Goal: Task Accomplishment & Management: Manage account settings

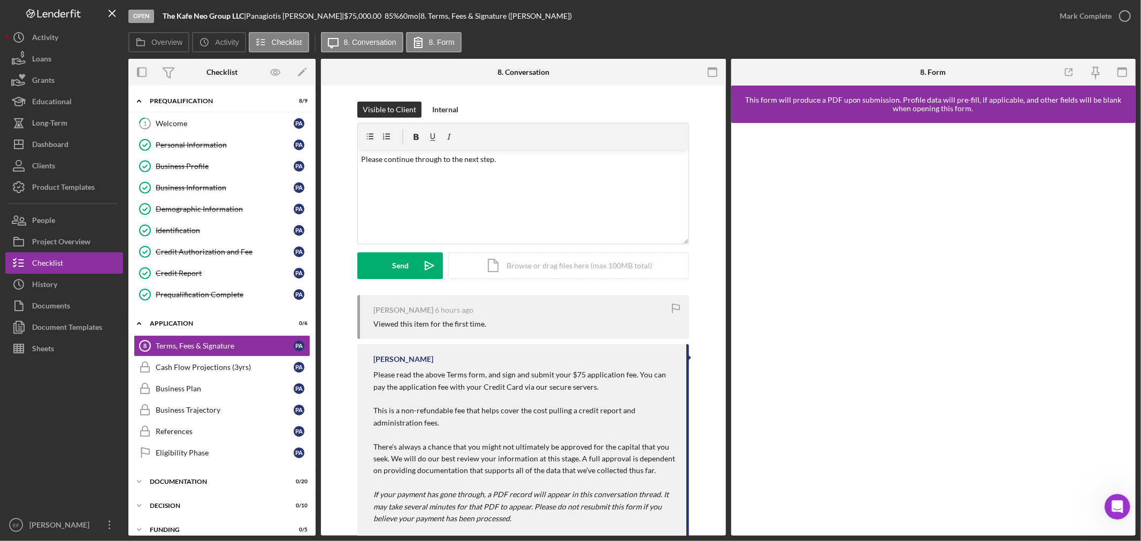
scroll to position [2, 0]
click at [710, 253] on div "Visible to Client Internal v Color teal Color pink Remove color Add row above A…" at bounding box center [523, 323] width 405 height 474
click at [654, 42] on div "Overview Icon/History Activity Checklist Icon/Message 8. Conversation 8. Form" at bounding box center [632, 42] width 1008 height 21
click at [60, 143] on div "Dashboard" at bounding box center [50, 146] width 36 height 24
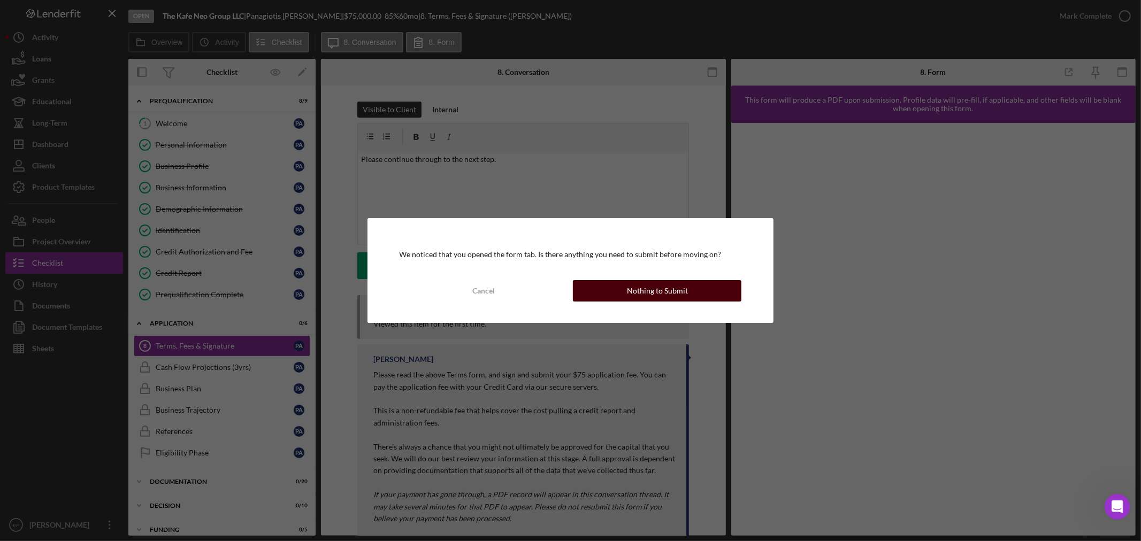
click at [640, 285] on div "Nothing to Submit" at bounding box center [657, 290] width 61 height 21
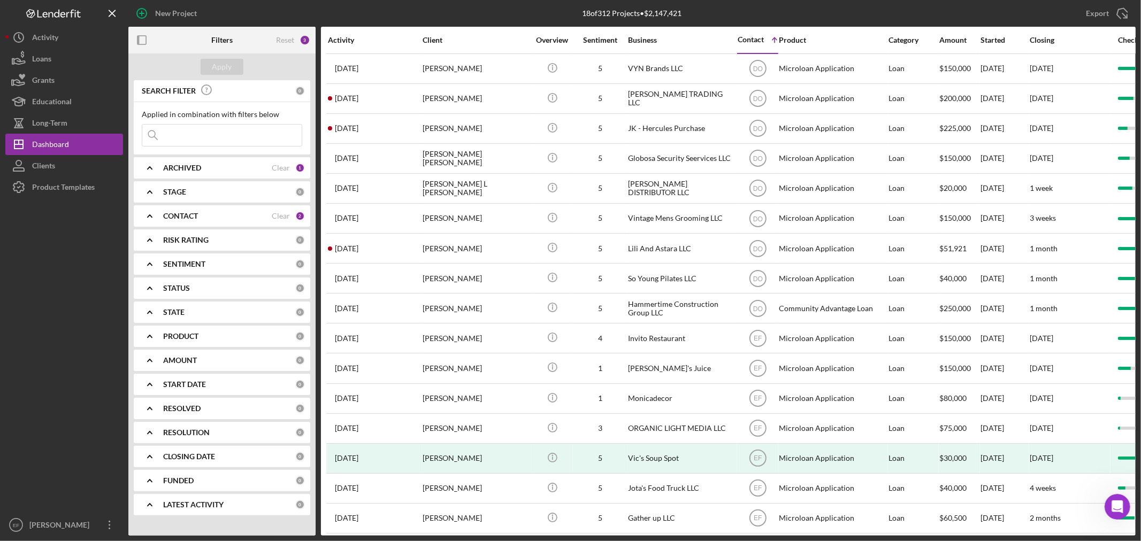
click at [62, 308] on div at bounding box center [64, 356] width 118 height 317
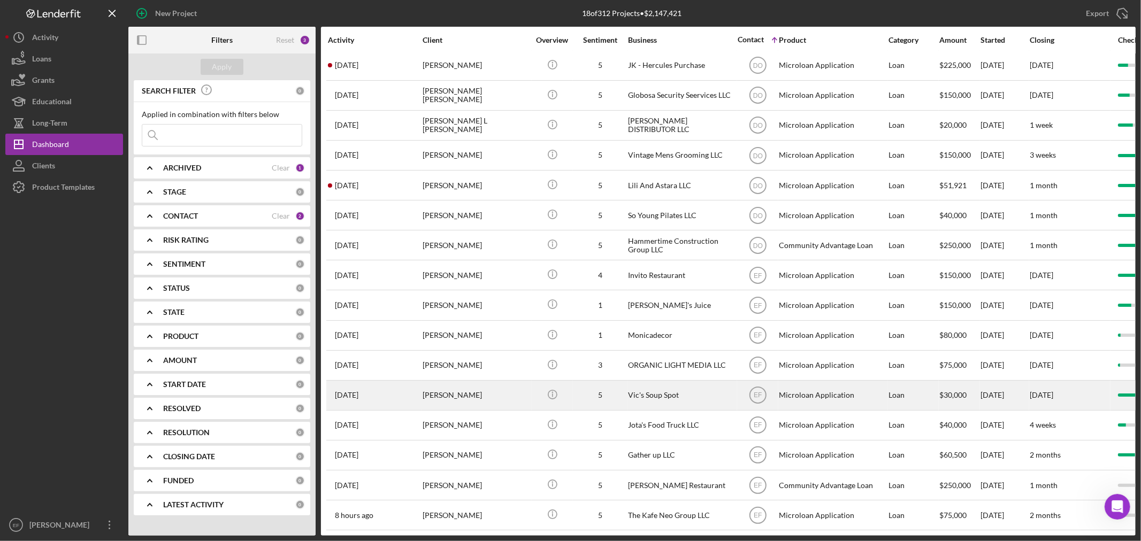
scroll to position [80, 0]
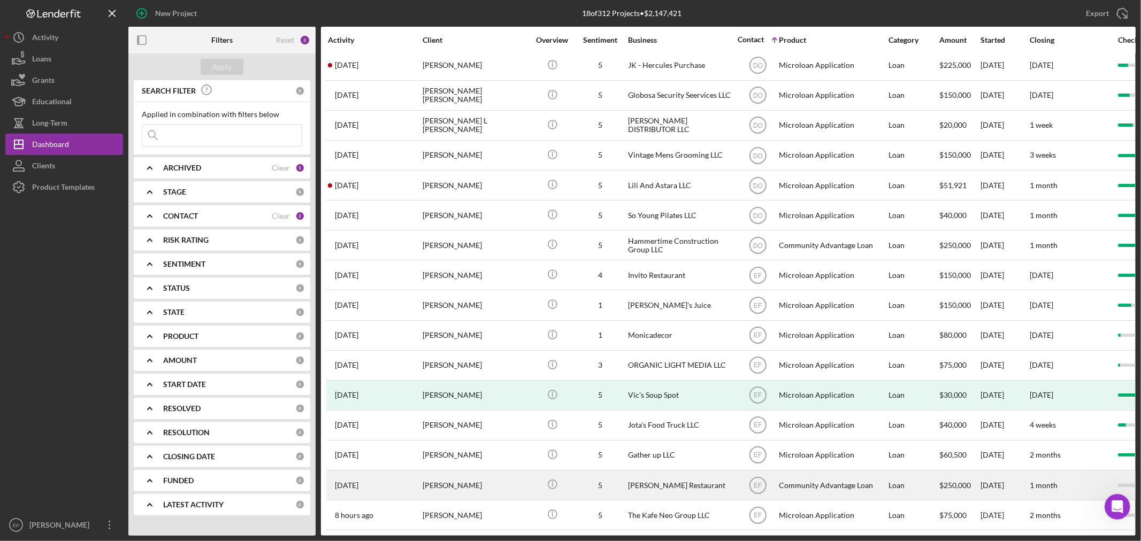
click at [648, 480] on div "[PERSON_NAME] Restaurant" at bounding box center [681, 485] width 107 height 28
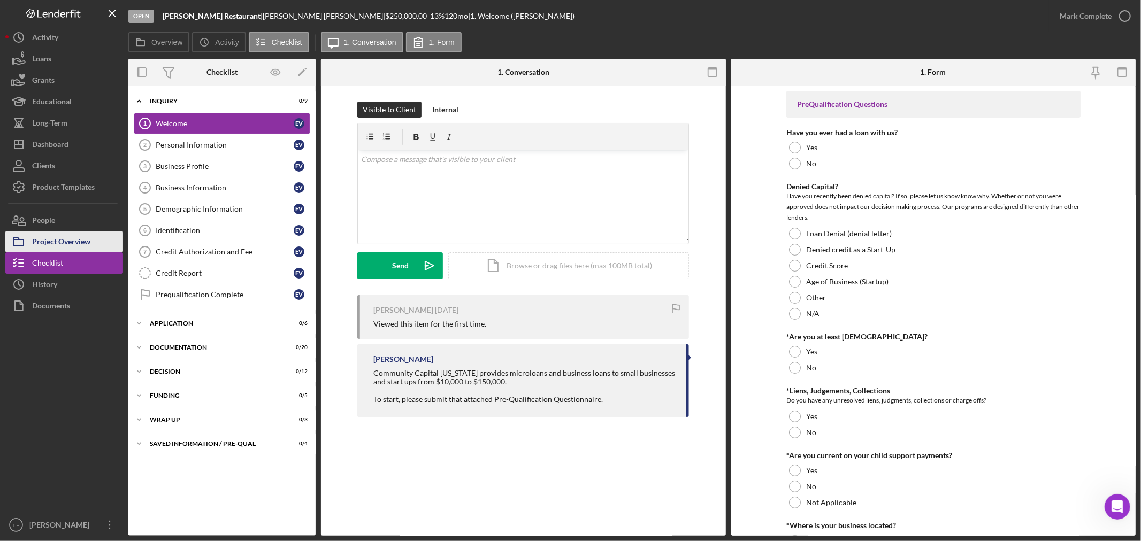
click at [66, 238] on div "Project Overview" at bounding box center [61, 243] width 58 height 24
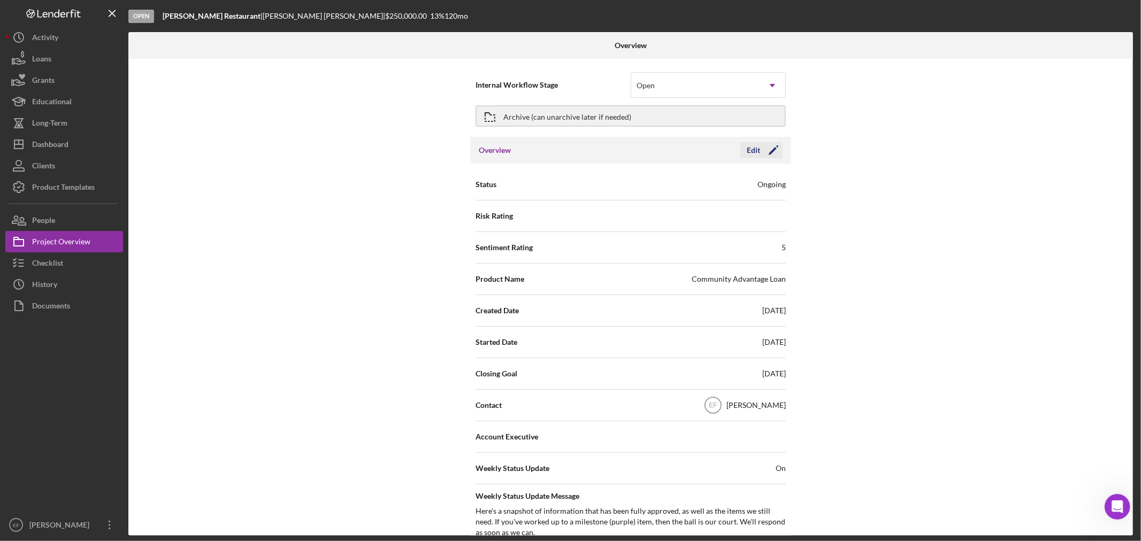
click at [776, 146] on icon "Icon/Edit" at bounding box center [773, 150] width 27 height 27
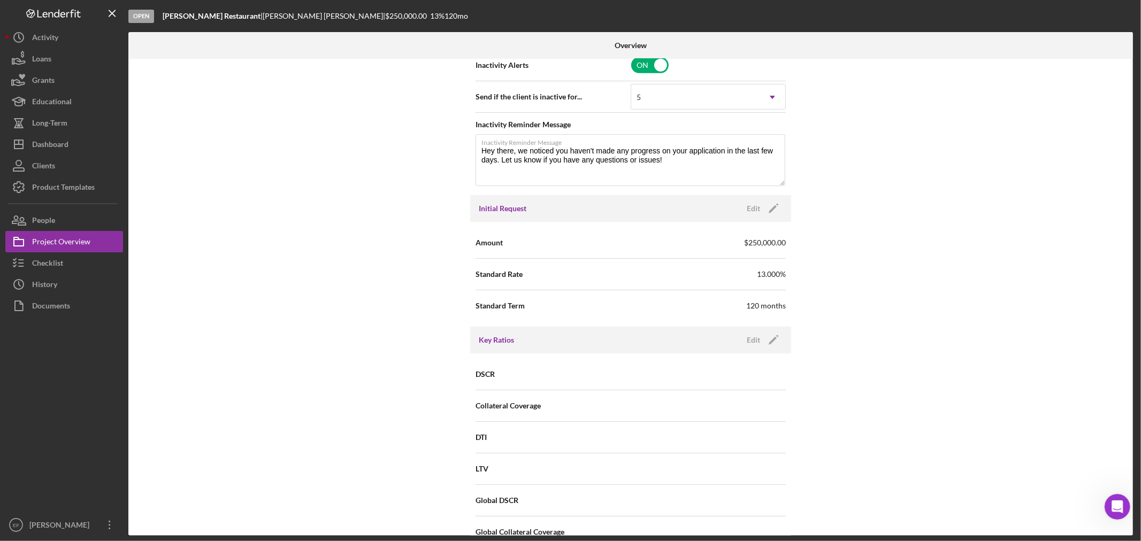
scroll to position [535, 0]
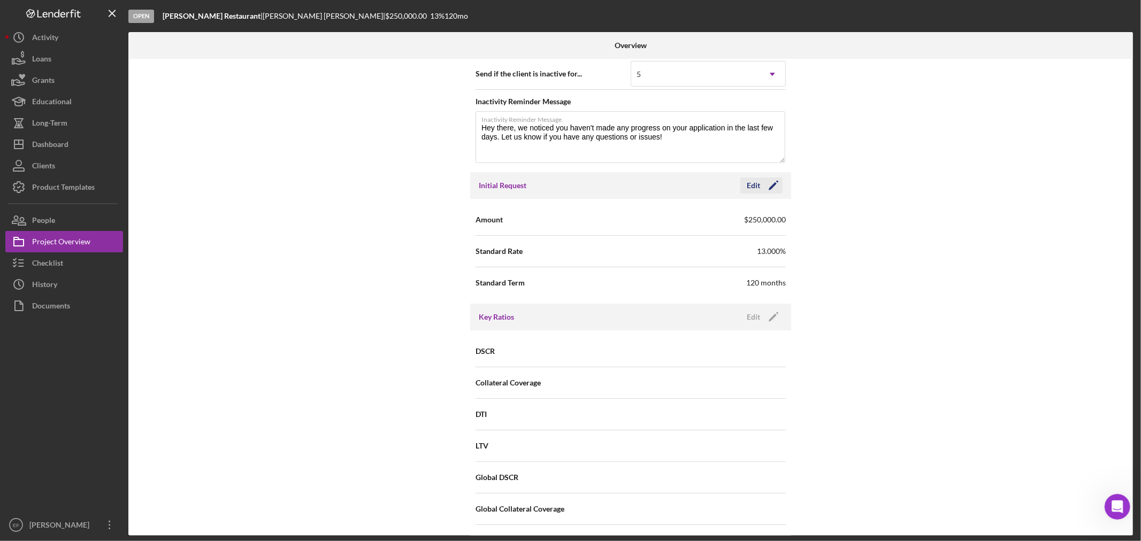
click at [772, 185] on icon "Icon/Edit" at bounding box center [773, 185] width 27 height 27
drag, startPoint x: 685, startPoint y: 217, endPoint x: 621, endPoint y: 220, distance: 64.3
click at [621, 220] on div "Amount $250,000" at bounding box center [631, 220] width 310 height 27
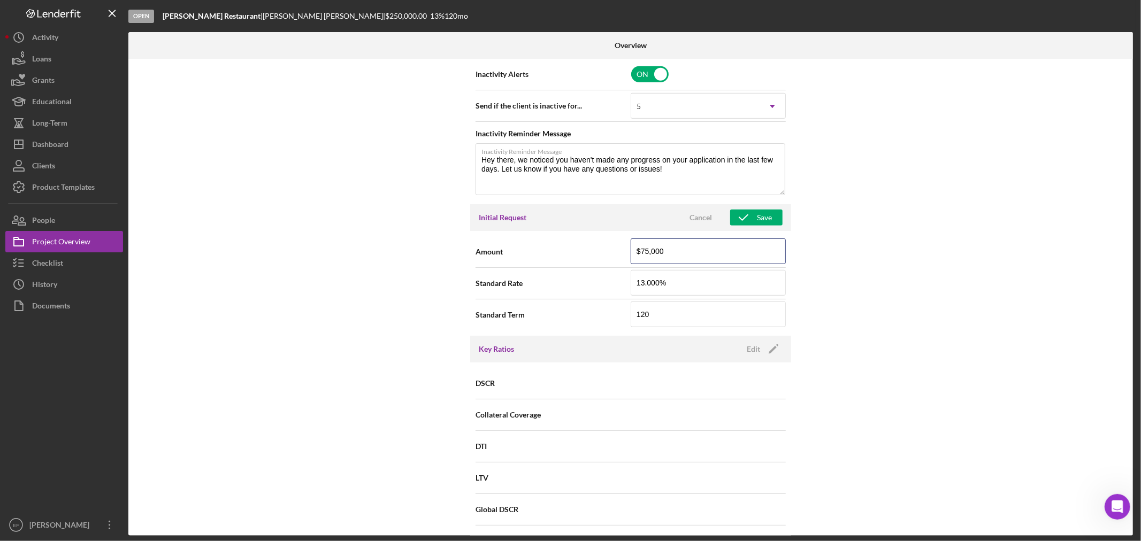
scroll to position [475, 0]
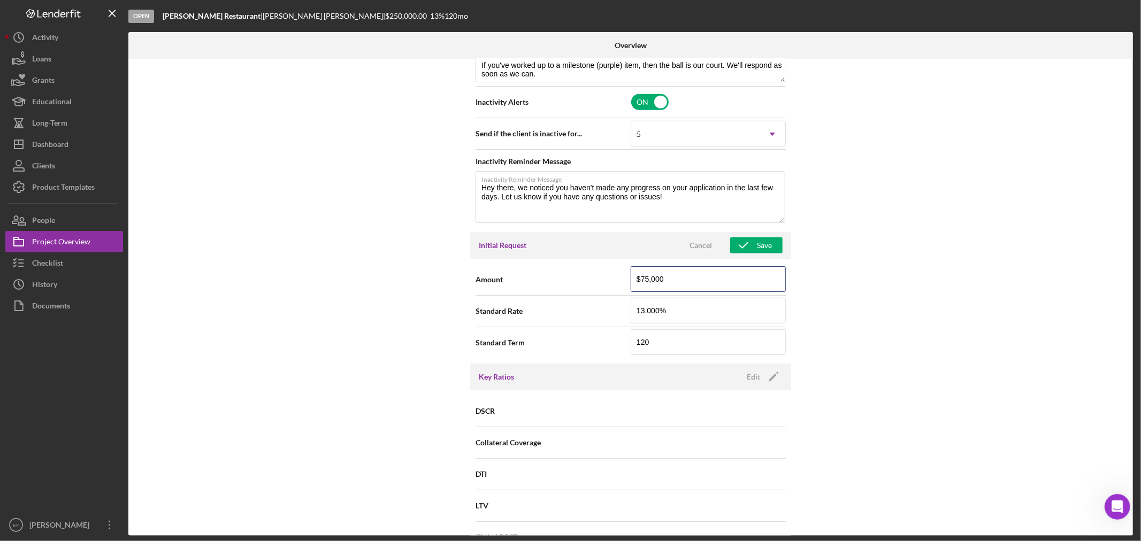
type input "$75,000"
click at [903, 283] on div "Internal Workflow Stage Open Icon/Dropdown Arrow Archive (can unarchive later i…" at bounding box center [630, 297] width 1005 height 477
drag, startPoint x: 680, startPoint y: 316, endPoint x: 613, endPoint y: 322, distance: 67.1
click at [613, 322] on div "Standard Rate 13.000%" at bounding box center [631, 311] width 310 height 27
type input "8.500%"
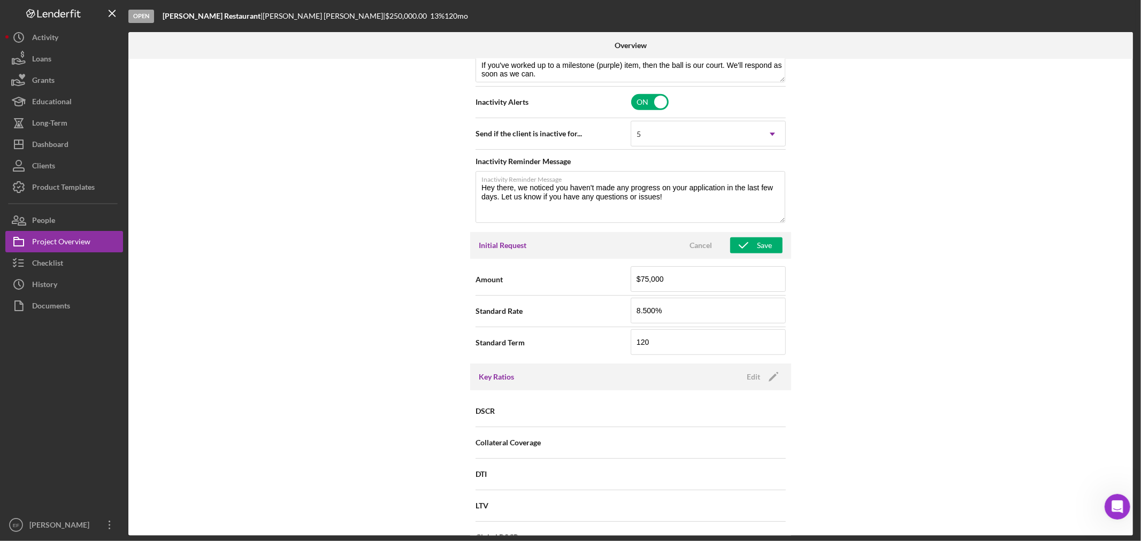
click at [891, 326] on div "Internal Workflow Stage Open Icon/Dropdown Arrow Archive (can unarchive later i…" at bounding box center [630, 297] width 1005 height 477
drag, startPoint x: 669, startPoint y: 346, endPoint x: 619, endPoint y: 345, distance: 49.8
click at [619, 345] on div "Standard Term 120" at bounding box center [631, 343] width 310 height 27
type input "60"
click at [831, 297] on div "Internal Workflow Stage Open Icon/Dropdown Arrow Archive (can unarchive later i…" at bounding box center [630, 297] width 1005 height 477
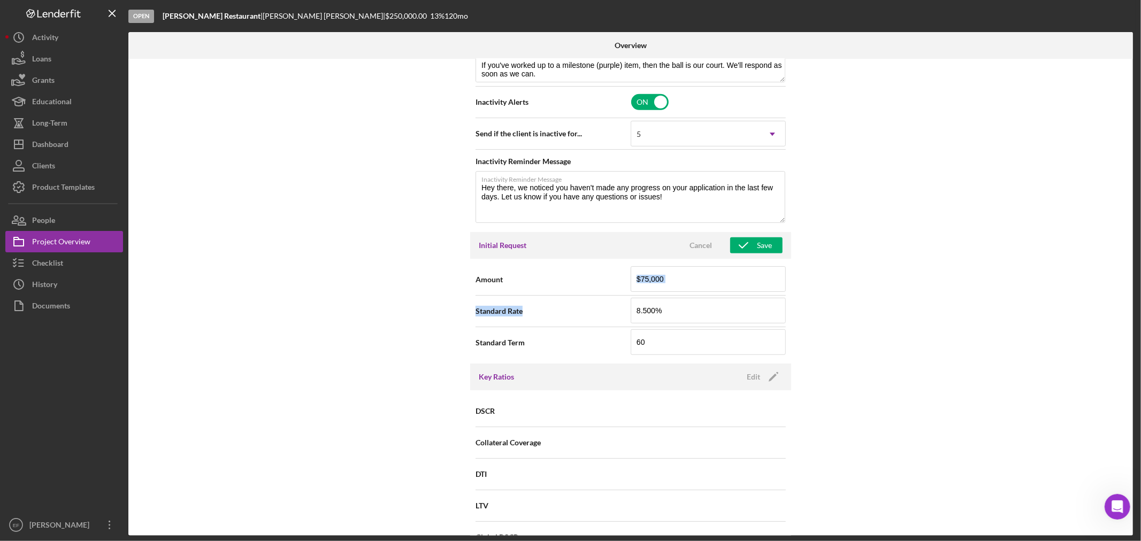
drag, startPoint x: 831, startPoint y: 296, endPoint x: 827, endPoint y: 301, distance: 6.1
click at [830, 296] on div "Internal Workflow Stage Open Icon/Dropdown Arrow Archive (can unarchive later i…" at bounding box center [630, 297] width 1005 height 477
drag, startPoint x: 670, startPoint y: 377, endPoint x: 715, endPoint y: 334, distance: 61.7
click at [675, 370] on div "Key Ratios Edit Icon/Edit" at bounding box center [630, 377] width 321 height 27
click at [750, 250] on icon "button" at bounding box center [743, 245] width 27 height 27
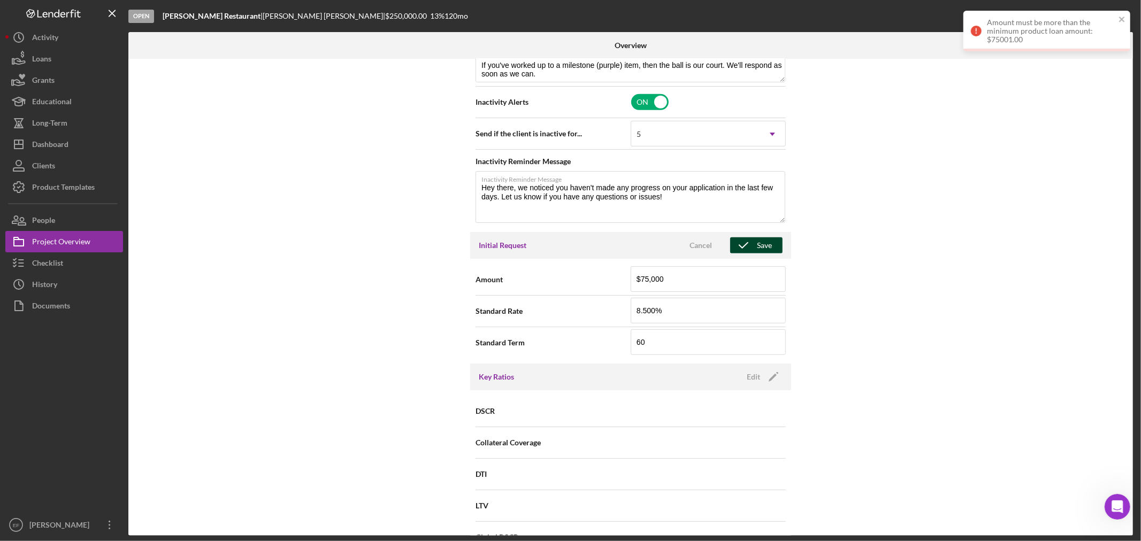
click at [966, 260] on div "Internal Workflow Stage Open Icon/Dropdown Arrow Archive (can unarchive later i…" at bounding box center [630, 297] width 1005 height 477
click at [360, 296] on div "Internal Workflow Stage Open Icon/Dropdown Arrow Archive (can unarchive later i…" at bounding box center [630, 297] width 1005 height 477
click at [701, 242] on div "Cancel" at bounding box center [701, 246] width 22 height 16
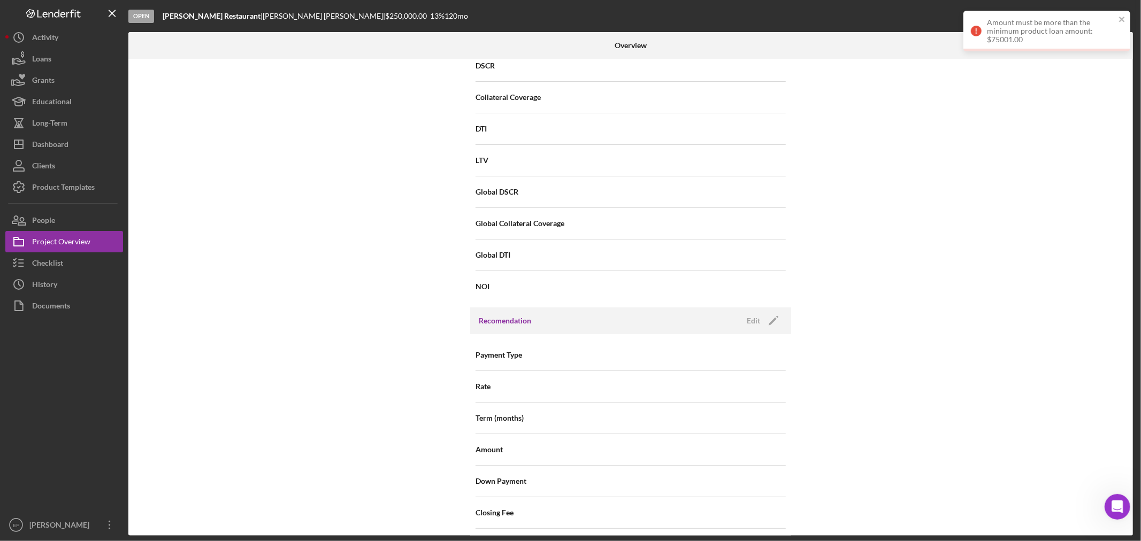
scroll to position [832, 0]
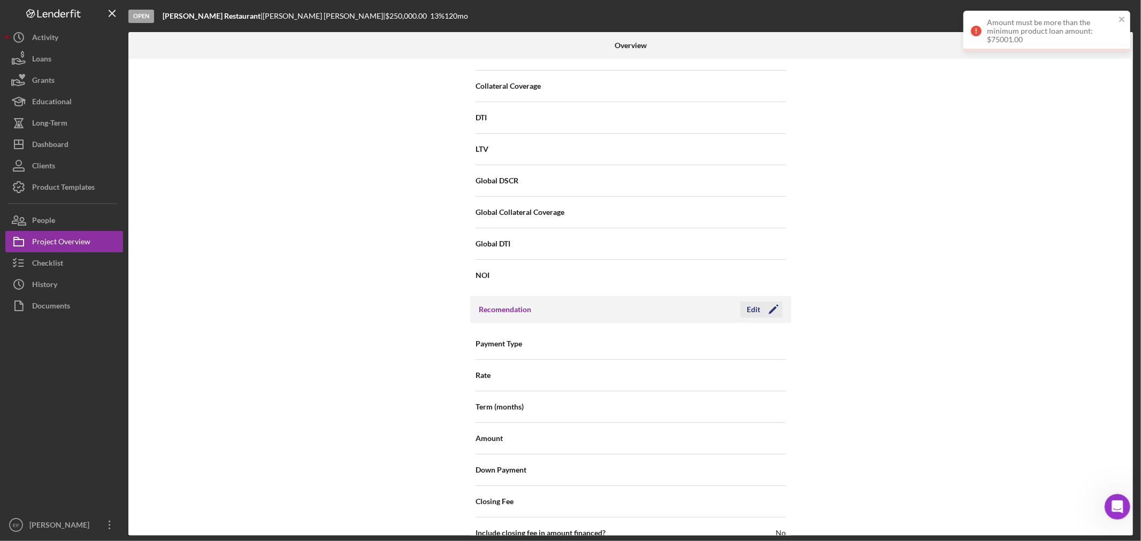
click at [769, 308] on icon "Icon/Edit" at bounding box center [773, 309] width 27 height 27
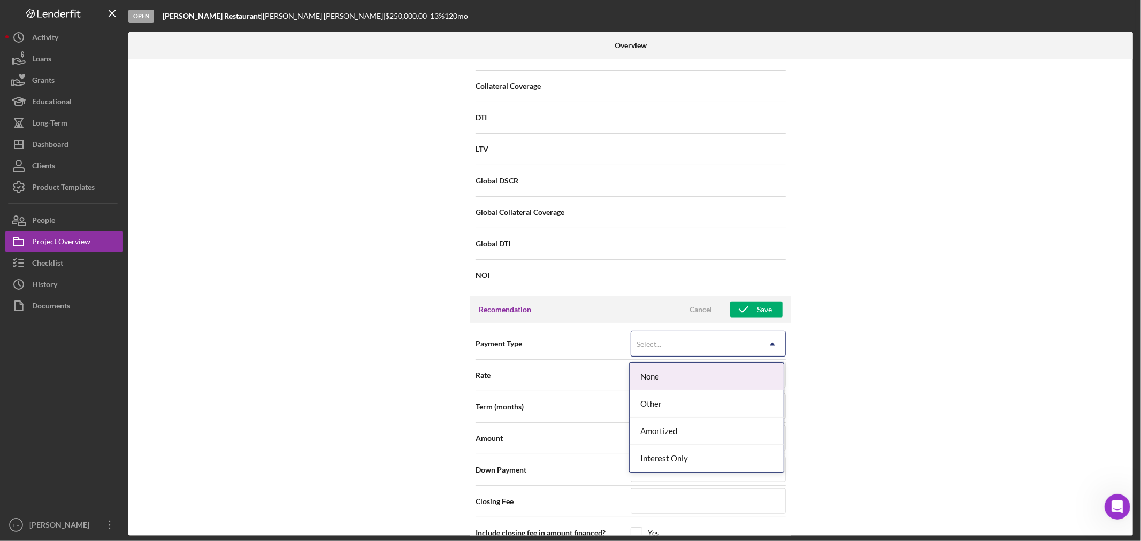
click at [709, 343] on div "Select..." at bounding box center [695, 344] width 128 height 25
click at [711, 433] on div "Amortized" at bounding box center [707, 431] width 154 height 27
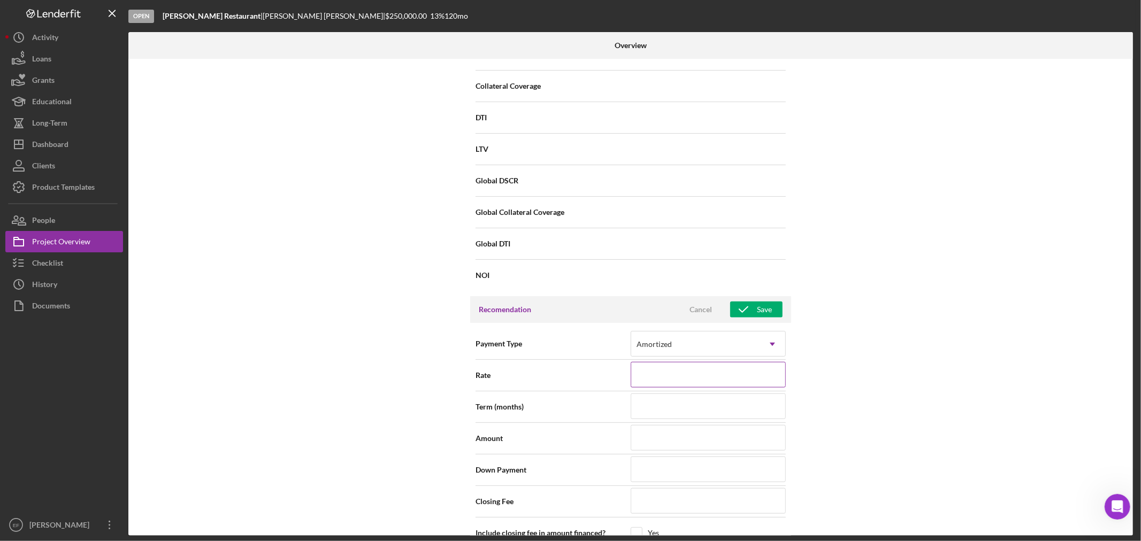
click at [649, 379] on input at bounding box center [708, 375] width 155 height 26
type input "8.500%"
click at [632, 413] on input at bounding box center [708, 407] width 155 height 26
type input "6"
type input "60"
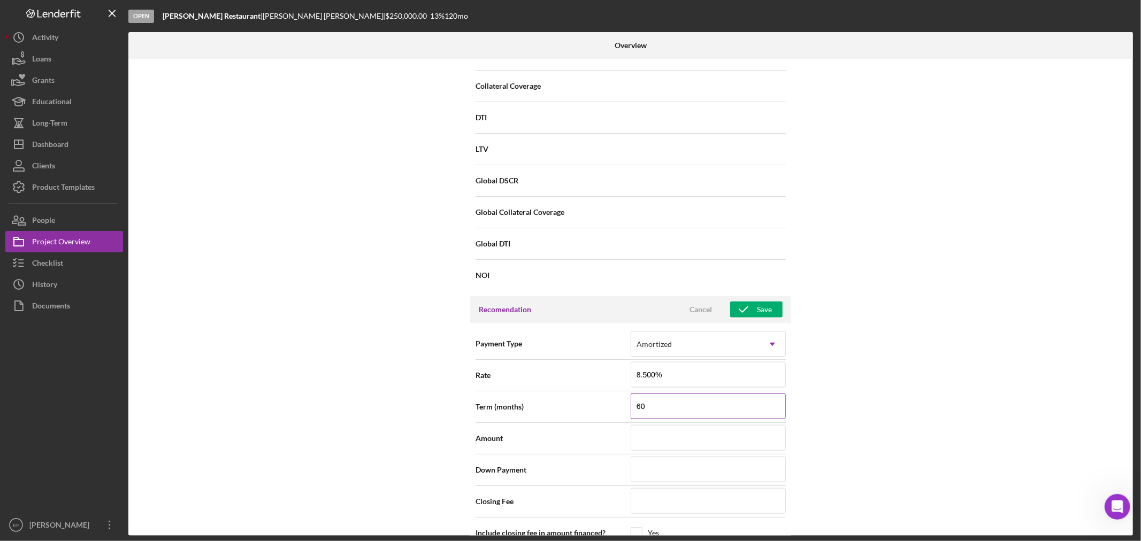
type input "600"
type input "6,000"
type input "60,000"
type input "6,000"
type input "600"
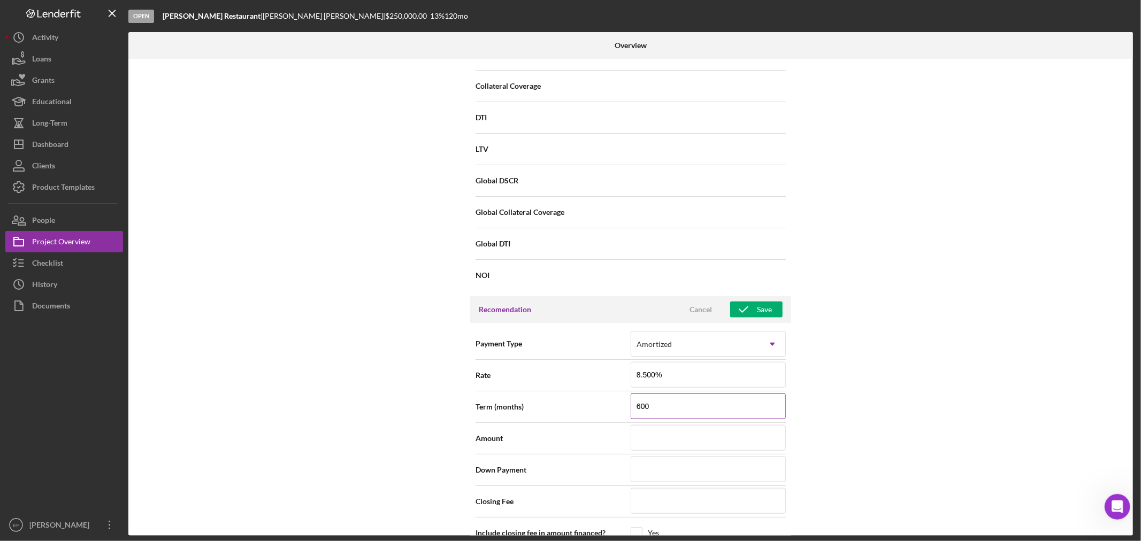
type input "60"
type input "6"
type input "60"
click at [661, 437] on input at bounding box center [708, 438] width 155 height 26
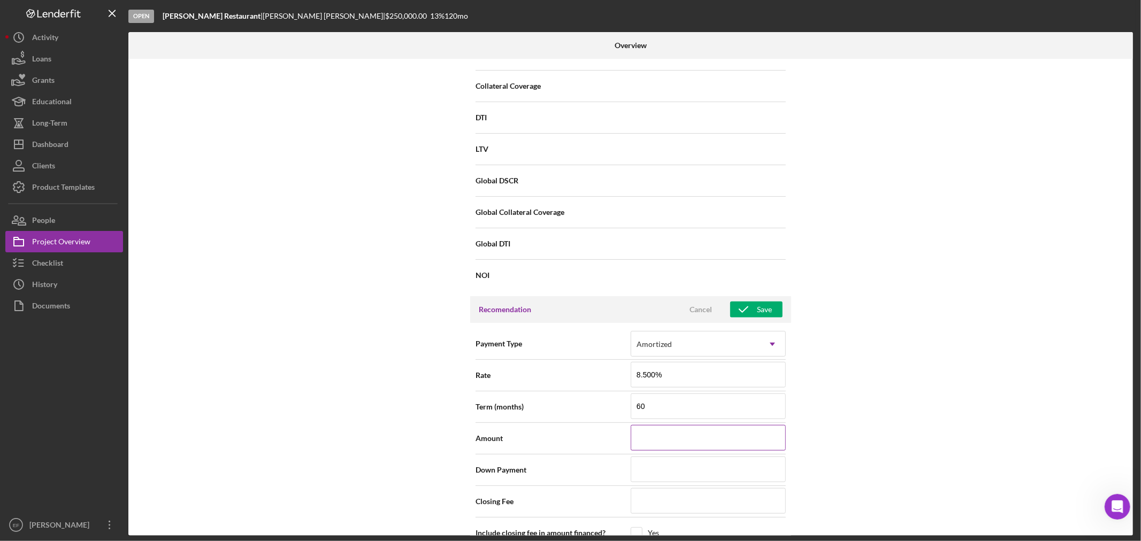
type input "$7"
type input "$75"
type input "$750"
type input "$7,500"
type input "$75,000"
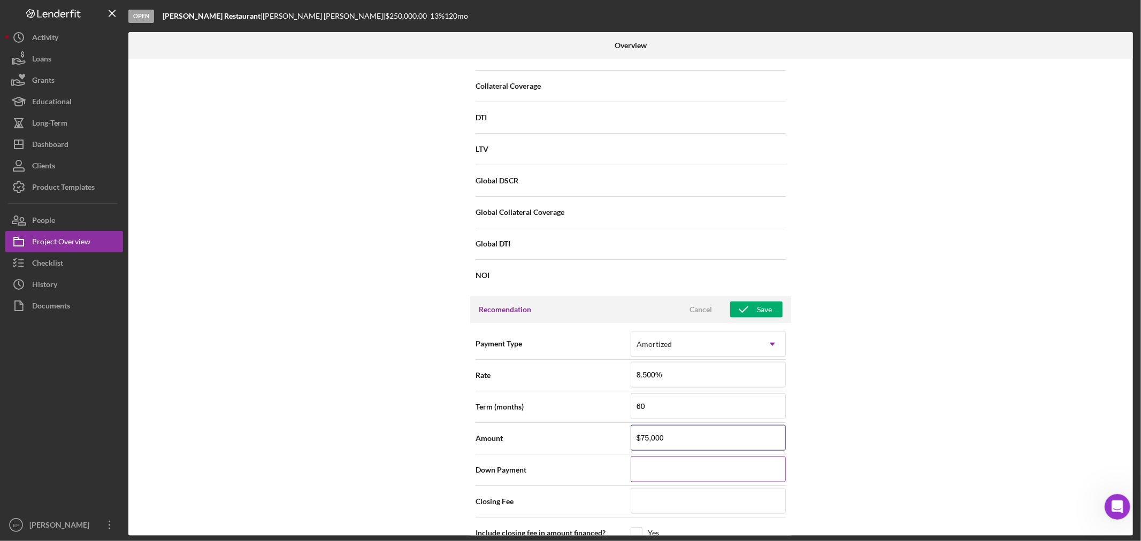
type input "$75,000"
click at [651, 468] on input at bounding box center [708, 470] width 155 height 26
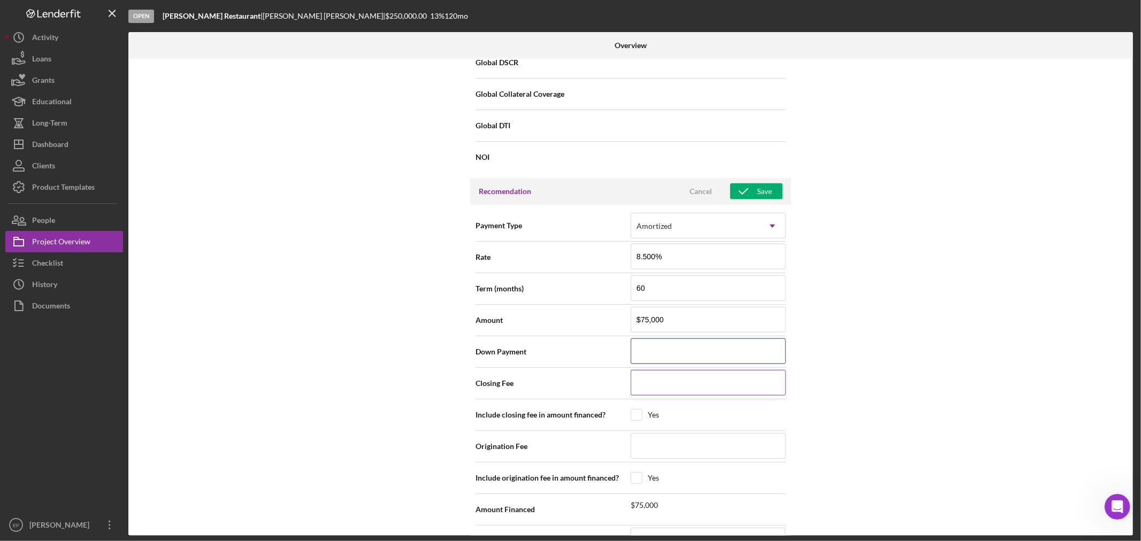
scroll to position [951, 0]
click at [751, 190] on icon "button" at bounding box center [743, 191] width 27 height 27
type textarea "Here's a snapshot of information that has been fully approved, as well as the i…"
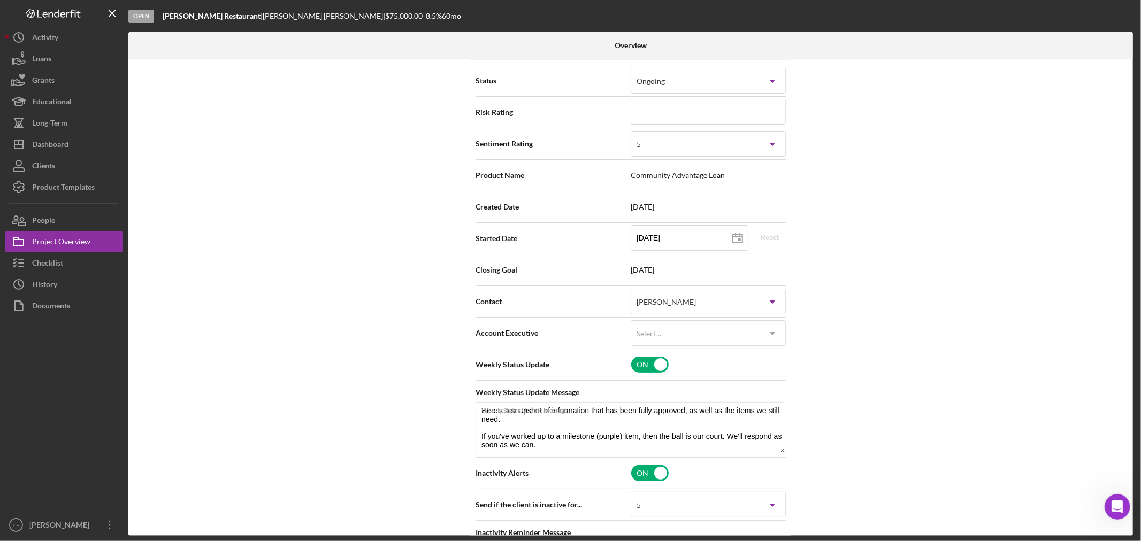
scroll to position [0, 0]
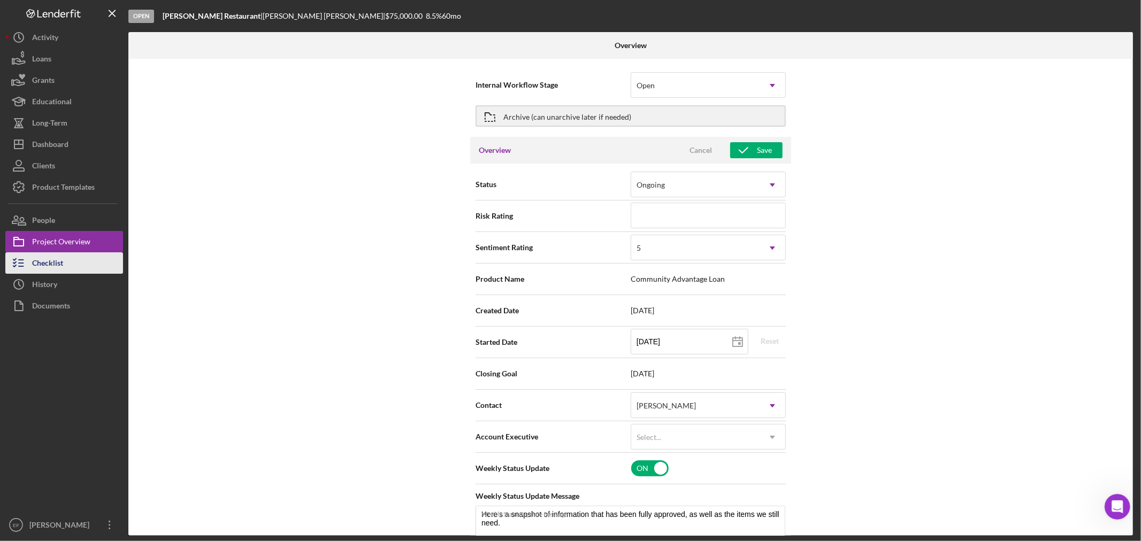
click at [50, 260] on div "Checklist" at bounding box center [47, 265] width 31 height 24
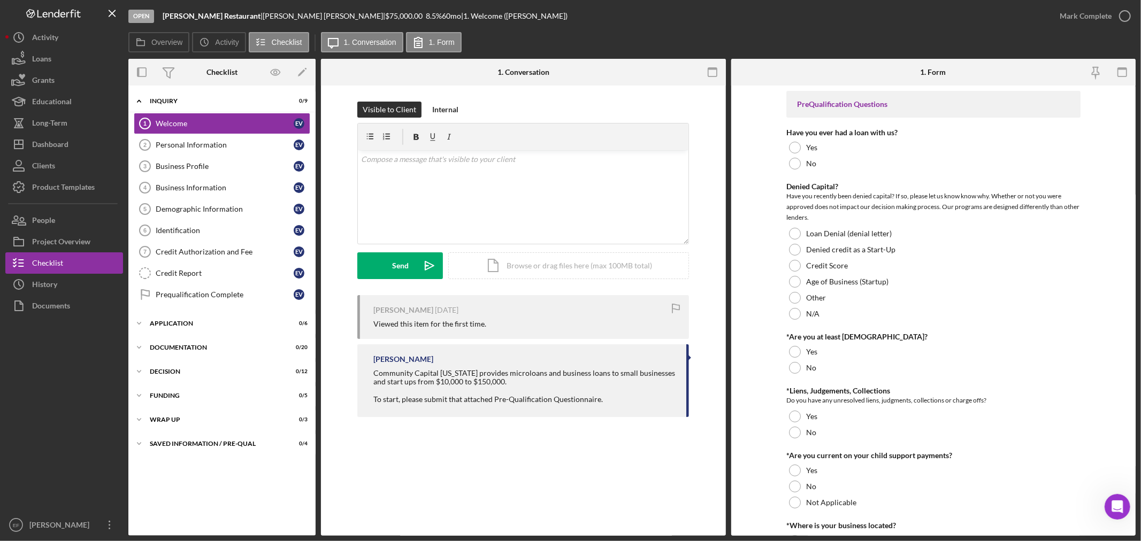
click at [501, 25] on div "Open [PERSON_NAME] Restaurant | [PERSON_NAME] | $75,000.00 8.5 % 60 mo | 1. Wel…" at bounding box center [588, 16] width 921 height 32
click at [406, 493] on div "Welcome 1 Welcome Visible to Client Internal v Color teal Color pink Remove col…" at bounding box center [523, 311] width 405 height 451
click at [44, 369] on div at bounding box center [64, 416] width 118 height 198
